Goal: Task Accomplishment & Management: Use online tool/utility

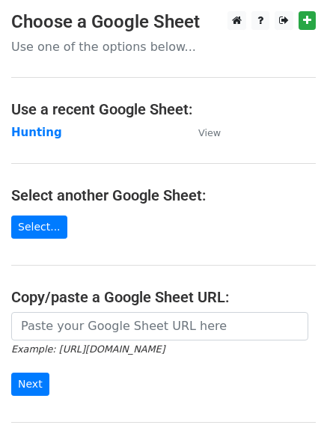
click at [43, 130] on strong "Hunting" at bounding box center [36, 132] width 51 height 13
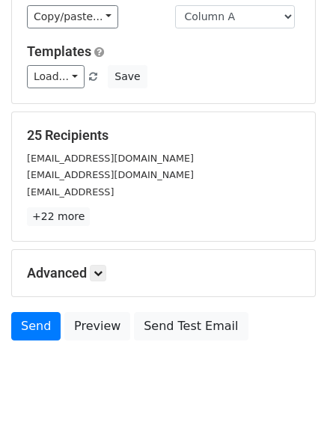
scroll to position [145, 0]
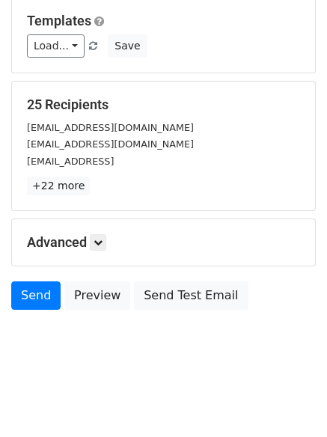
click at [94, 233] on div "Advanced Tracking Track Opens UTM Codes Track Clicks Filters Only include sprea…" at bounding box center [163, 242] width 303 height 46
click at [103, 238] on icon at bounding box center [98, 242] width 9 height 9
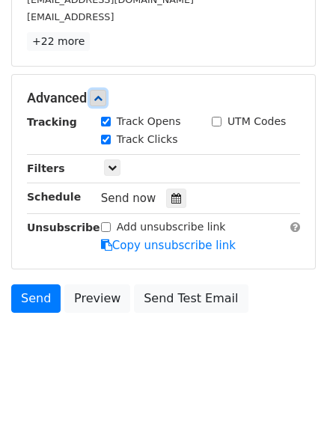
scroll to position [291, 0]
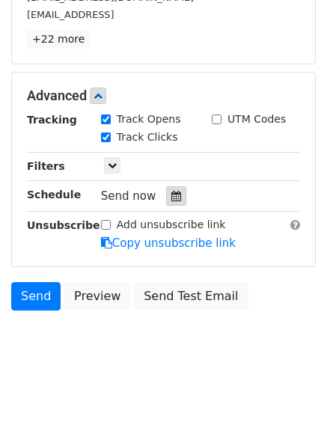
click at [174, 202] on div at bounding box center [176, 196] width 20 height 19
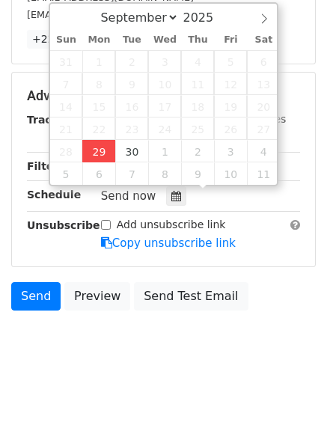
type input "2025-09-29 12:00"
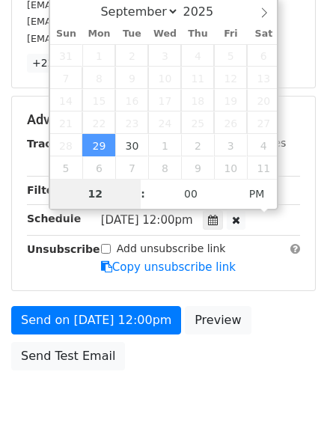
type input "4"
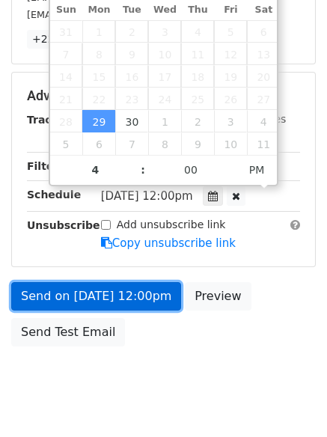
type input "2025-09-29 16:00"
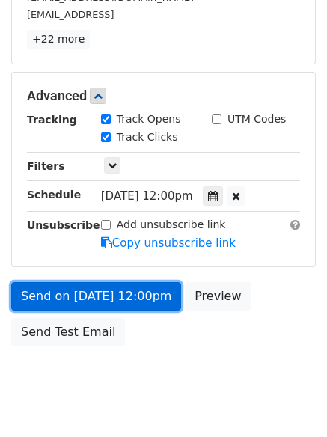
click at [93, 290] on link "Send on Sep 29 at 12:00pm" at bounding box center [96, 296] width 170 height 28
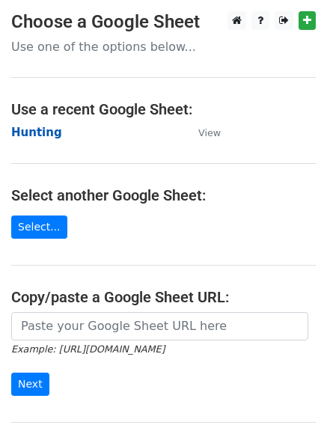
click at [30, 138] on strong "Hunting" at bounding box center [36, 132] width 51 height 13
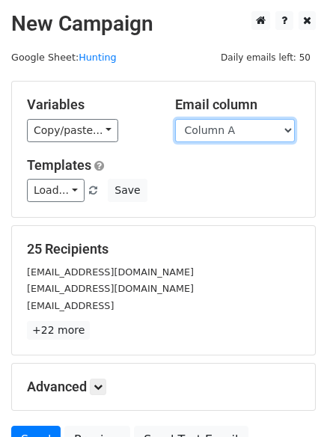
click at [205, 136] on select "Column A Column B Column C Column D Column E Column F" at bounding box center [235, 130] width 120 height 23
select select "Column B"
click at [175, 119] on select "Column A Column B Column C Column D Column E Column F" at bounding box center [235, 130] width 120 height 23
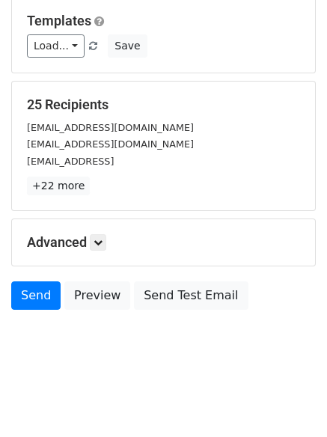
click at [95, 234] on div "Advanced Tracking Track Opens UTM Codes Track Clicks Filters Only include sprea…" at bounding box center [163, 242] width 303 height 46
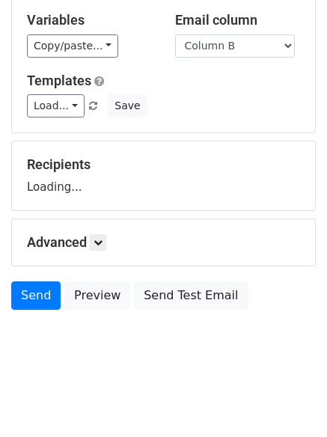
click at [107, 232] on div "Advanced Tracking Track Opens UTM Codes Track Clicks Filters Only include sprea…" at bounding box center [163, 242] width 303 height 46
click at [107, 233] on div "Advanced Tracking Track Opens UTM Codes Track Clicks Filters Only include sprea…" at bounding box center [163, 242] width 303 height 46
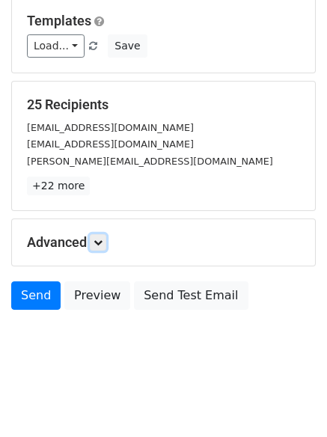
drag, startPoint x: 106, startPoint y: 240, endPoint x: 112, endPoint y: 252, distance: 14.1
click at [103, 240] on icon at bounding box center [98, 242] width 9 height 9
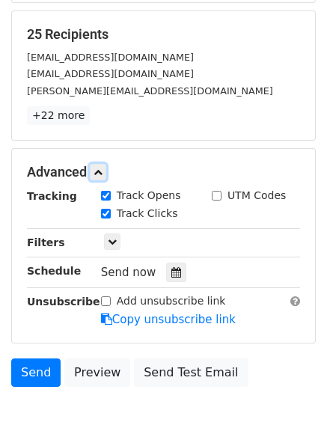
scroll to position [281, 0]
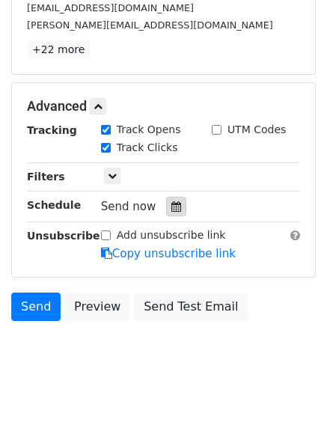
click at [174, 205] on icon at bounding box center [177, 207] width 10 height 10
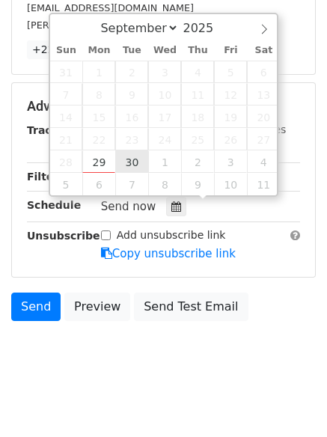
type input "2025-09-30 12:00"
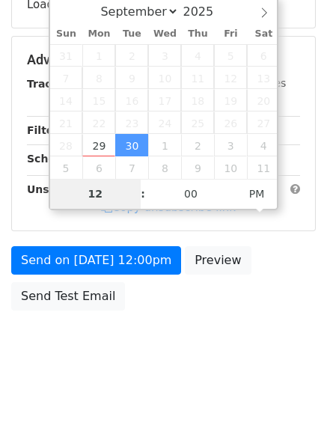
type input "5"
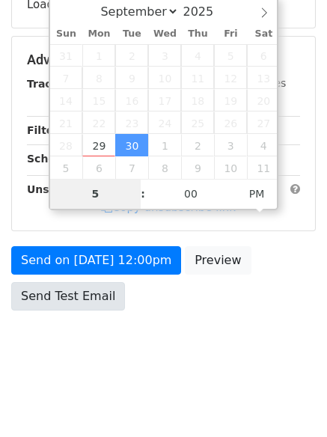
scroll to position [281, 0]
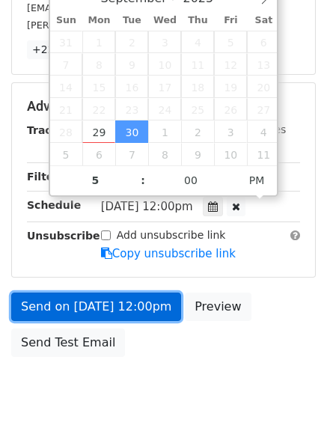
type input "2025-09-30 17:00"
click at [96, 294] on link "Send on Sep 30 at 12:00pm" at bounding box center [96, 307] width 170 height 28
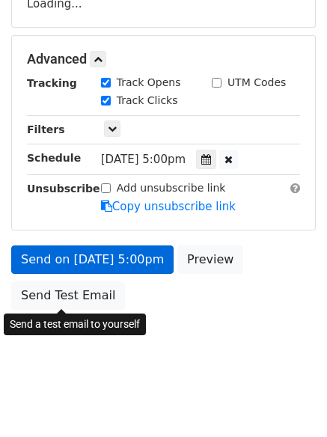
scroll to position [267, 0]
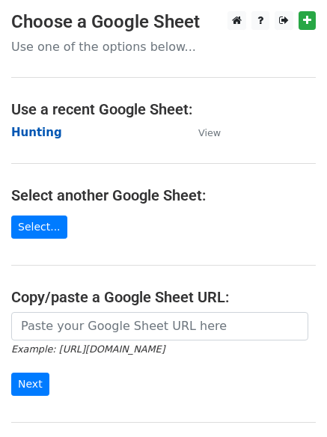
click at [40, 133] on strong "Hunting" at bounding box center [36, 132] width 51 height 13
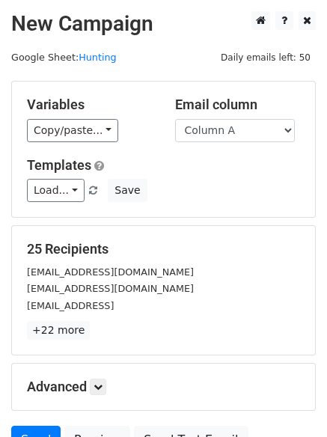
drag, startPoint x: 213, startPoint y: 128, endPoint x: 211, endPoint y: 172, distance: 44.2
click at [213, 128] on select "Column A Column B Column C Column D Column E Column F" at bounding box center [235, 130] width 120 height 23
click at [213, 136] on select "Column A Column B Column C Column D Column E Column F" at bounding box center [235, 130] width 120 height 23
select select "Column C"
click at [175, 119] on select "Column A Column B Column C Column D Column E Column F" at bounding box center [235, 130] width 120 height 23
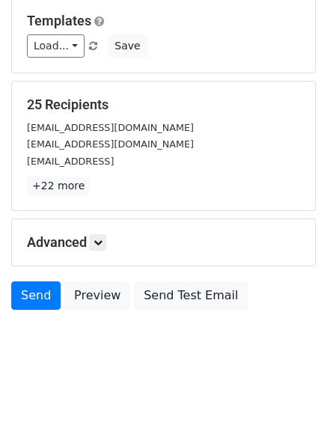
scroll to position [85, 0]
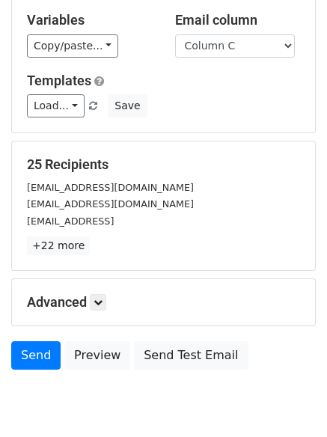
click at [103, 279] on div "Advanced Tracking Track Opens UTM Codes Track Clicks Filters Only include sprea…" at bounding box center [163, 302] width 303 height 46
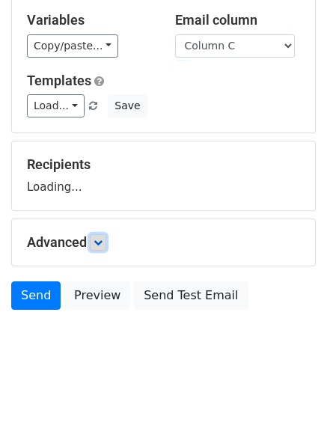
click at [103, 243] on icon at bounding box center [98, 242] width 9 height 9
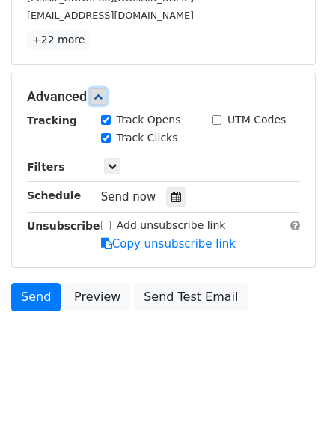
scroll to position [291, 0]
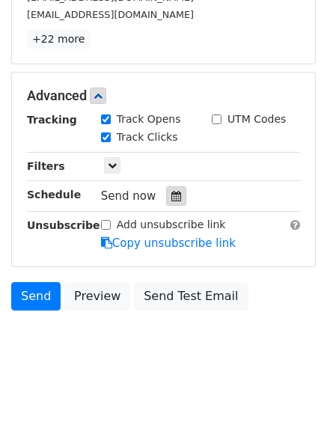
click at [172, 196] on icon at bounding box center [177, 196] width 10 height 10
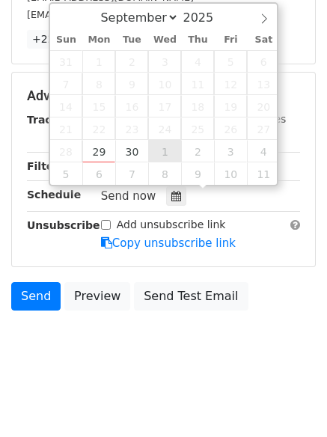
type input "2025-10-01 12:00"
select select "9"
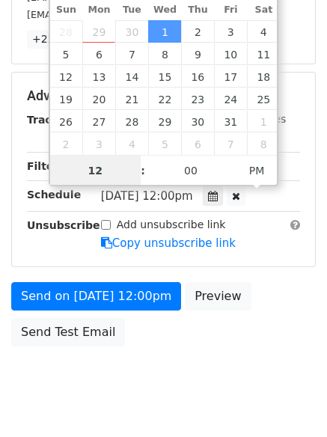
scroll to position [1, 0]
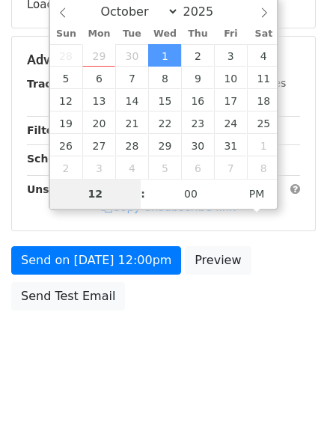
type input "6"
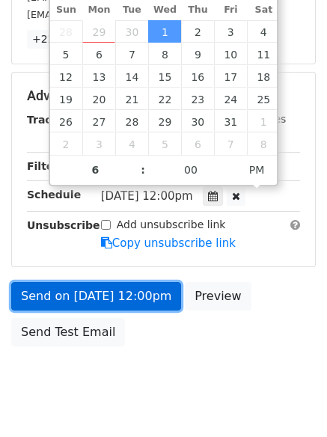
type input "2025-10-01 18:00"
click at [81, 285] on link "Send on Oct 1 at 12:00pm" at bounding box center [96, 296] width 170 height 28
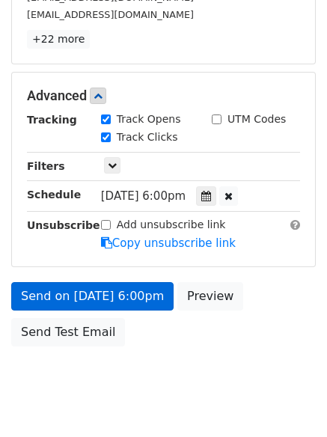
scroll to position [267, 0]
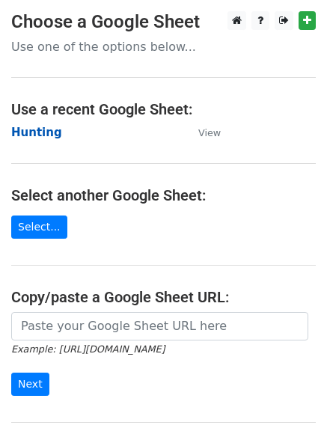
click at [23, 133] on strong "Hunting" at bounding box center [36, 132] width 51 height 13
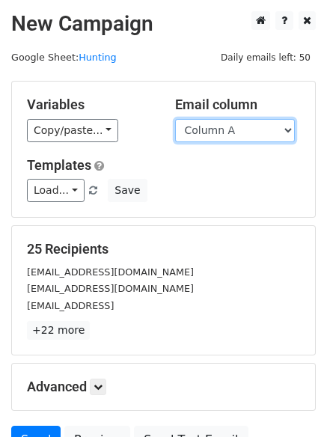
click at [236, 134] on select "Column A Column B Column C Column D Column E Column F" at bounding box center [235, 130] width 120 height 23
select select "Column D"
click at [175, 119] on select "Column A Column B Column C Column D Column E Column F" at bounding box center [235, 130] width 120 height 23
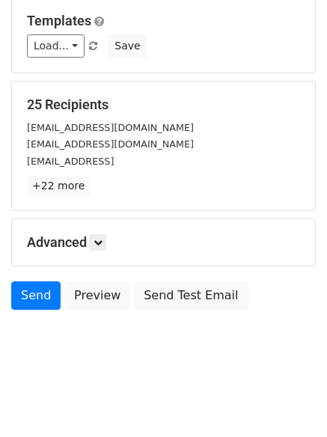
click at [107, 251] on h5 "Advanced" at bounding box center [163, 242] width 273 height 16
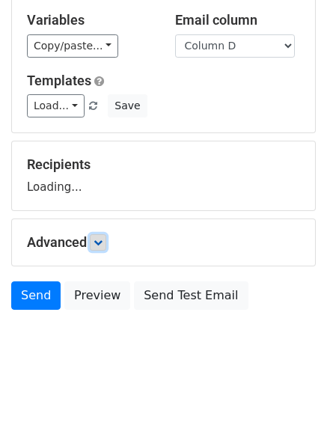
click at [99, 242] on icon at bounding box center [98, 242] width 9 height 9
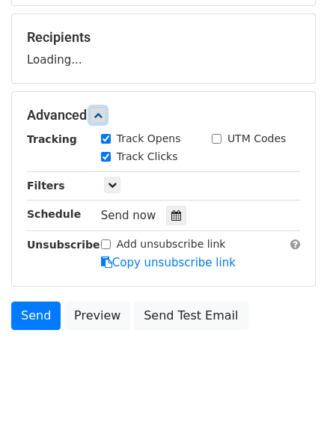
scroll to position [231, 0]
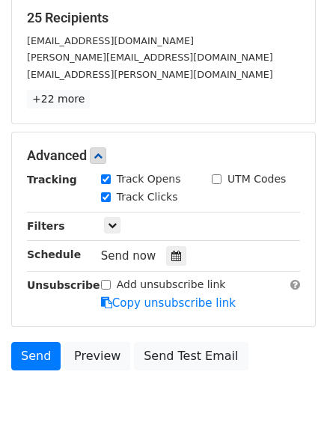
click at [160, 266] on div "Send now" at bounding box center [189, 256] width 176 height 20
click at [172, 257] on icon at bounding box center [177, 256] width 10 height 10
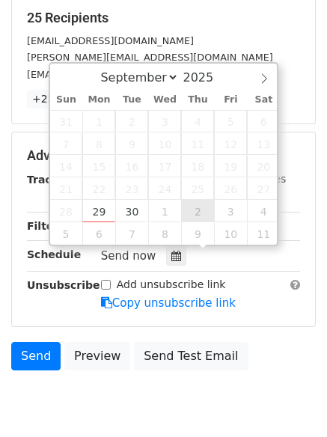
type input "2025-10-02 12:00"
select select "9"
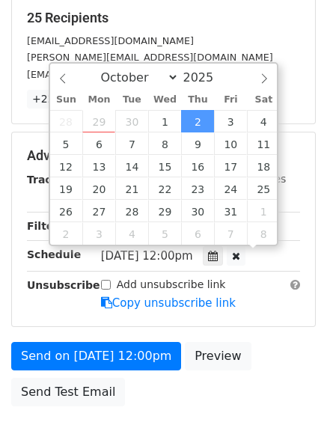
scroll to position [1, 0]
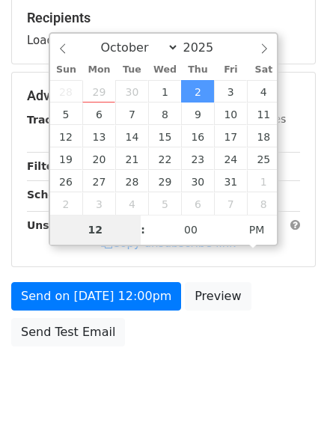
type input "7"
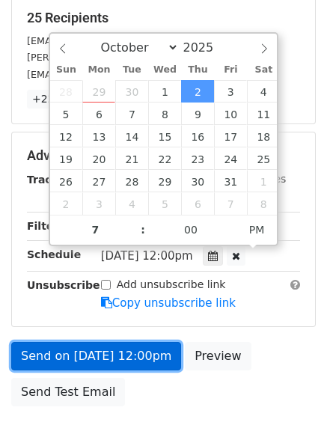
type input "2025-10-02 19:00"
click at [142, 360] on link "Send on Oct 2 at 12:00pm" at bounding box center [96, 356] width 170 height 28
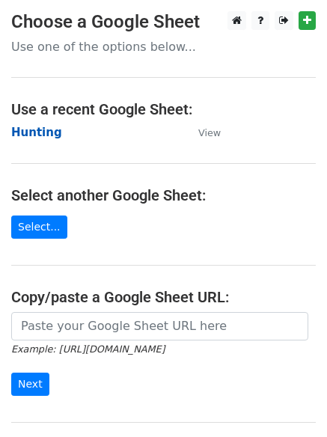
click at [29, 133] on strong "Hunting" at bounding box center [36, 132] width 51 height 13
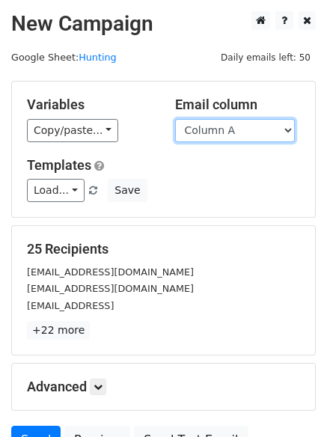
click at [228, 139] on select "Column A Column B Column C Column D Column E Column F" at bounding box center [235, 130] width 120 height 23
select select "Column E"
click at [175, 119] on select "Column A Column B Column C Column D Column E Column F" at bounding box center [235, 130] width 120 height 23
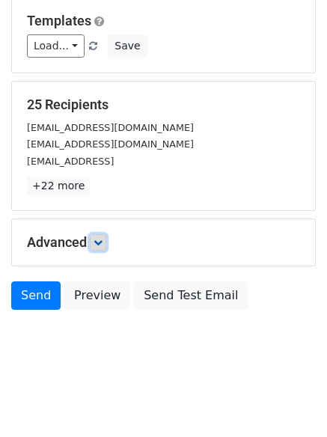
click at [100, 236] on link at bounding box center [98, 242] width 16 height 16
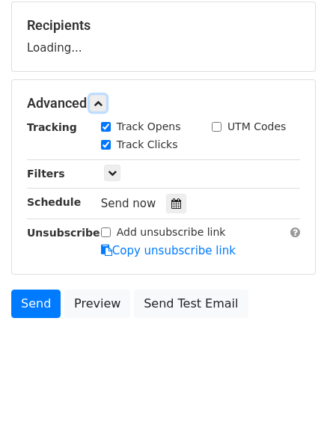
scroll to position [231, 0]
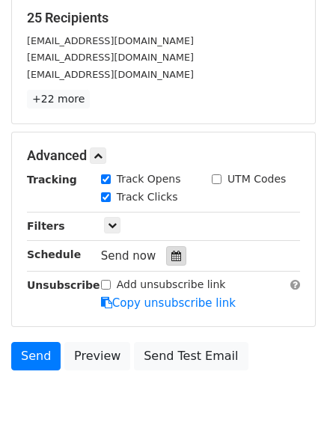
click at [173, 251] on icon at bounding box center [177, 256] width 10 height 10
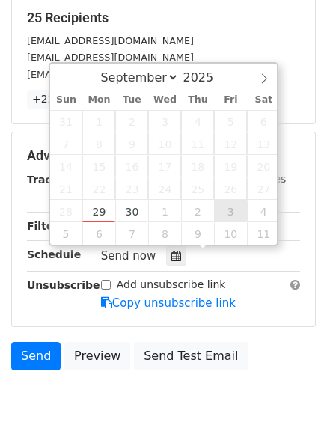
type input "[DATE] 12:00"
select select "9"
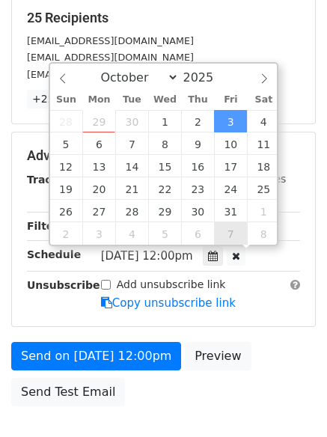
scroll to position [1, 0]
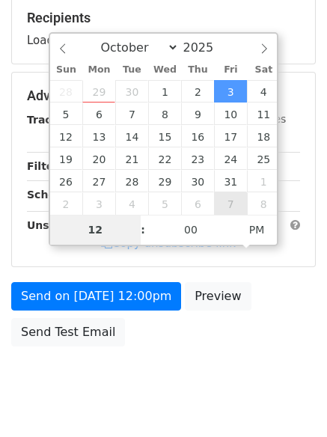
type input "8"
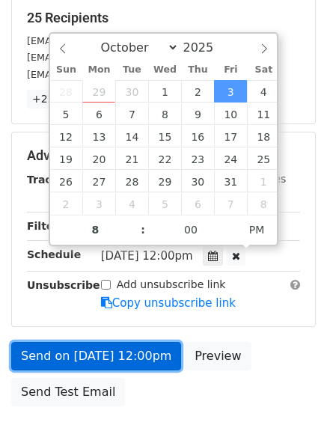
type input "2025-10-03 20:00"
click at [84, 342] on link "Send on Oct 3 at 12:00pm" at bounding box center [96, 356] width 170 height 28
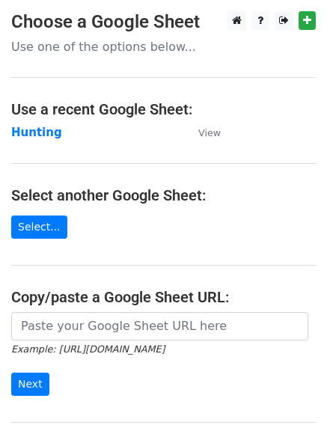
click at [37, 122] on main "Choose a Google Sheet Use one of the options below... Use a recent Google Sheet…" at bounding box center [163, 243] width 327 height 465
click at [34, 132] on strong "Hunting" at bounding box center [36, 132] width 51 height 13
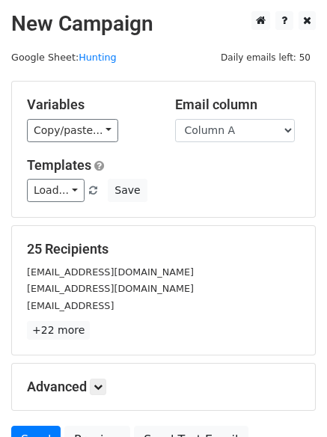
click at [260, 136] on select "Column A Column B Column C Column D Column E Column F" at bounding box center [235, 130] width 120 height 23
click at [247, 136] on select "Column A Column B Column C Column D Column E Column F" at bounding box center [235, 130] width 120 height 23
select select "Column F"
click at [175, 119] on select "Column A Column B Column C Column D Column E Column F" at bounding box center [235, 130] width 120 height 23
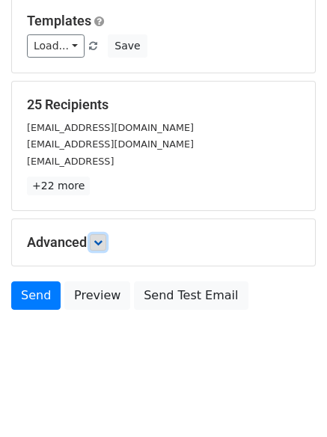
click at [98, 239] on icon at bounding box center [98, 242] width 9 height 9
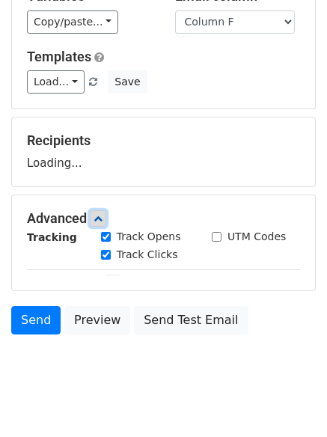
scroll to position [145, 0]
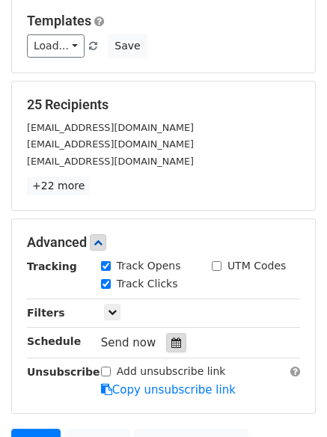
click at [172, 342] on icon at bounding box center [177, 343] width 10 height 10
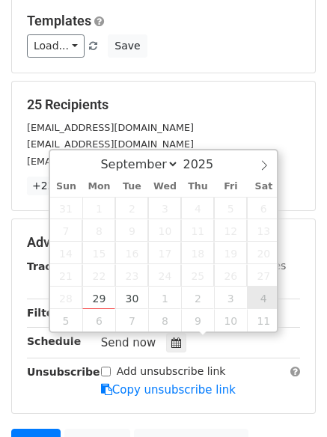
type input "[DATE] 12:00"
select select "9"
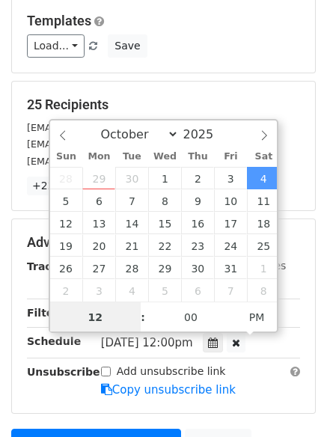
scroll to position [1, 0]
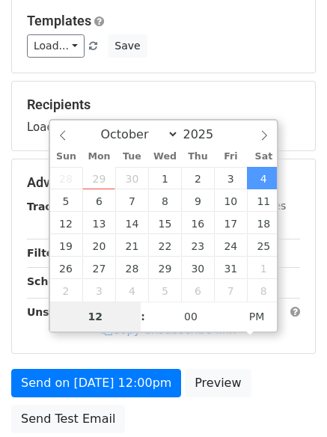
type input "9"
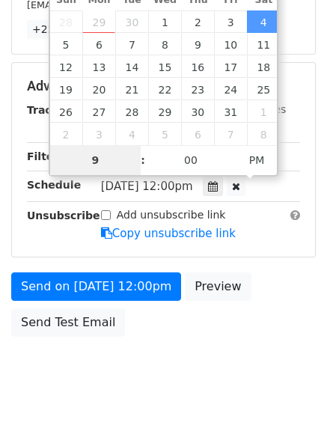
scroll to position [327, 0]
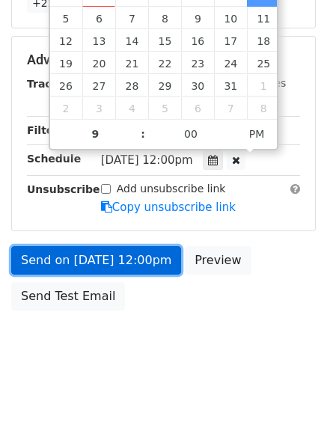
type input "[DATE] 21:00"
click at [100, 261] on link "Send on [DATE] 12:00pm" at bounding box center [96, 260] width 170 height 28
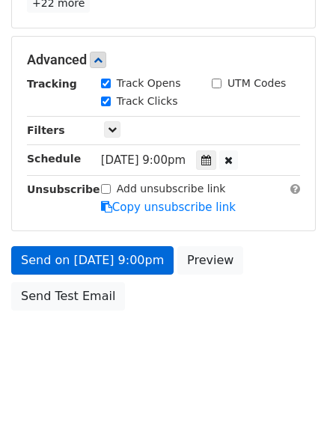
scroll to position [267, 0]
